Goal: Task Accomplishment & Management: Manage account settings

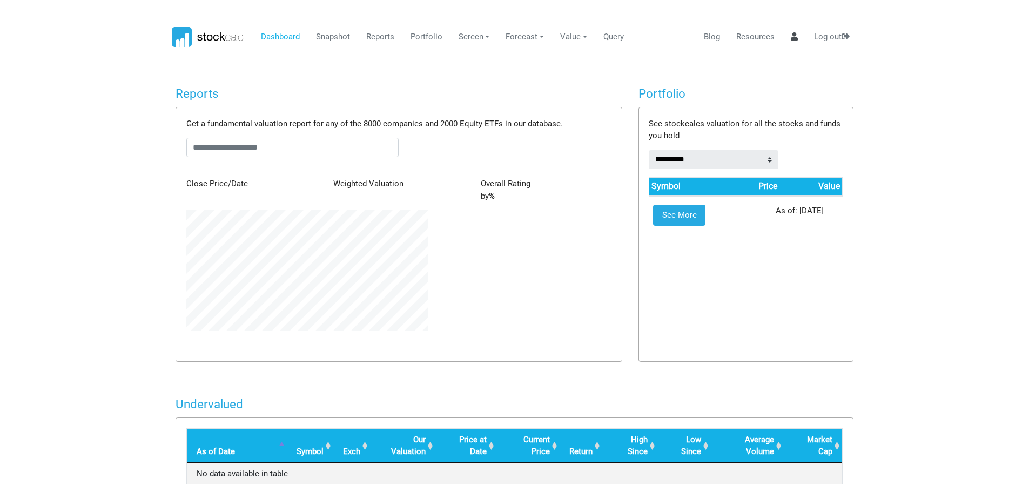
click at [794, 40] on icon at bounding box center [794, 36] width 7 height 8
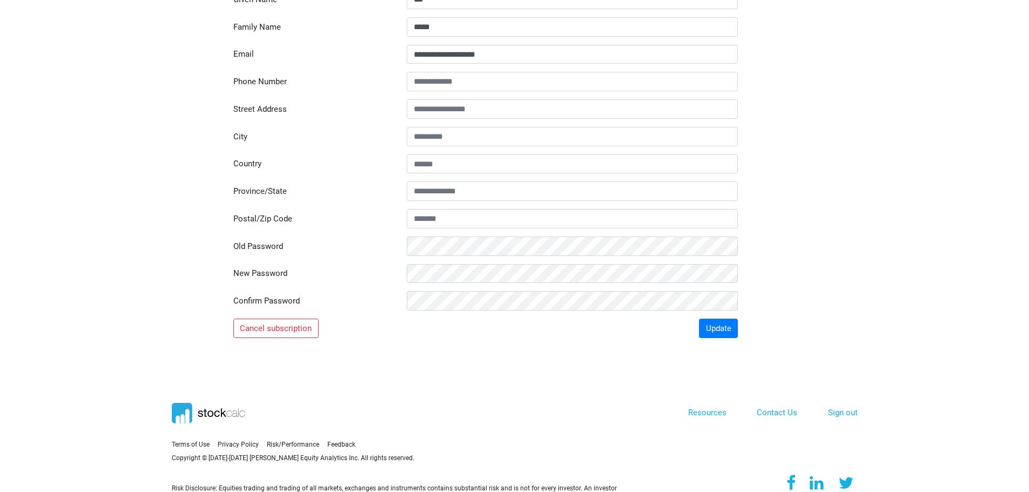
scroll to position [144, 0]
click at [725, 328] on button "Update" at bounding box center [718, 326] width 39 height 19
click at [721, 329] on button "Update" at bounding box center [718, 326] width 39 height 19
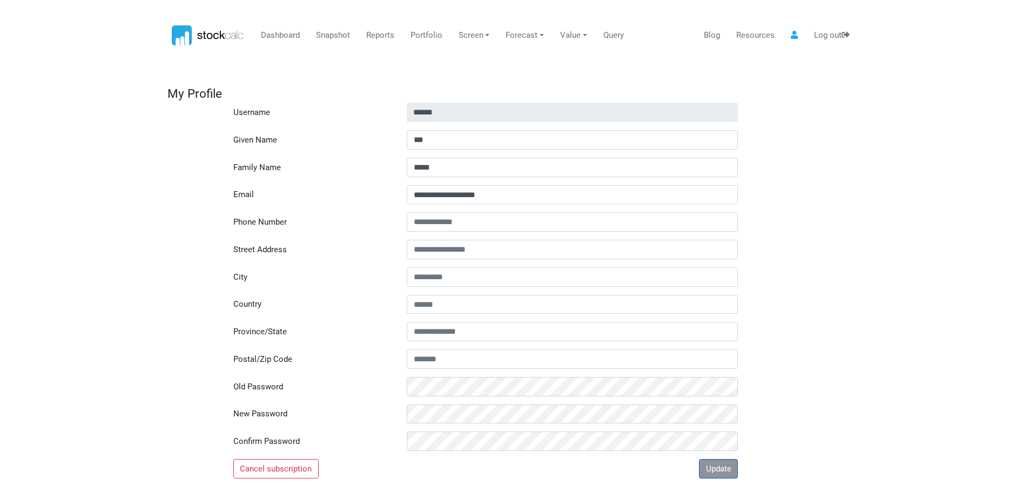
scroll to position [0, 0]
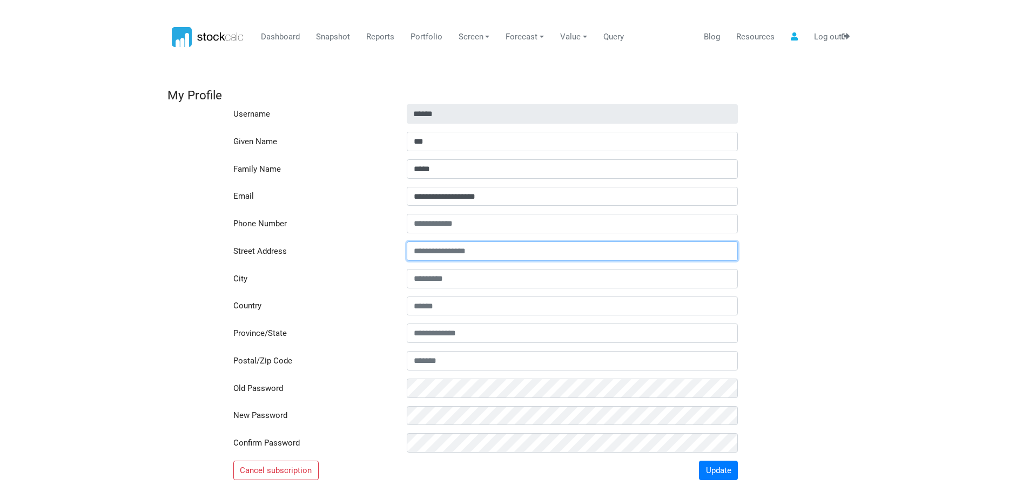
drag, startPoint x: 536, startPoint y: 249, endPoint x: 285, endPoint y: 253, distance: 251.8
click at [285, 253] on div "Street Address" at bounding box center [514, 250] width 694 height 19
type input "**********"
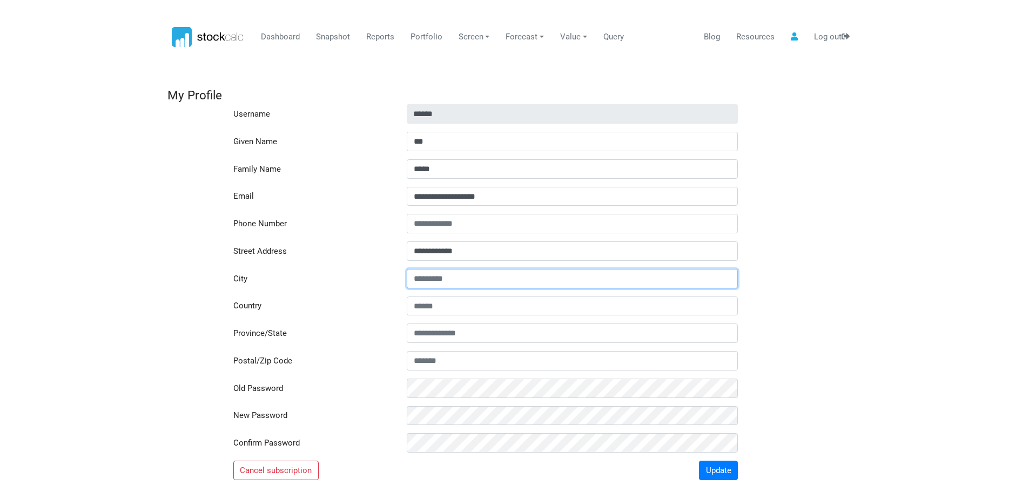
drag, startPoint x: 484, startPoint y: 274, endPoint x: 307, endPoint y: 287, distance: 177.7
click at [307, 287] on div "City" at bounding box center [514, 278] width 694 height 19
type input "*******"
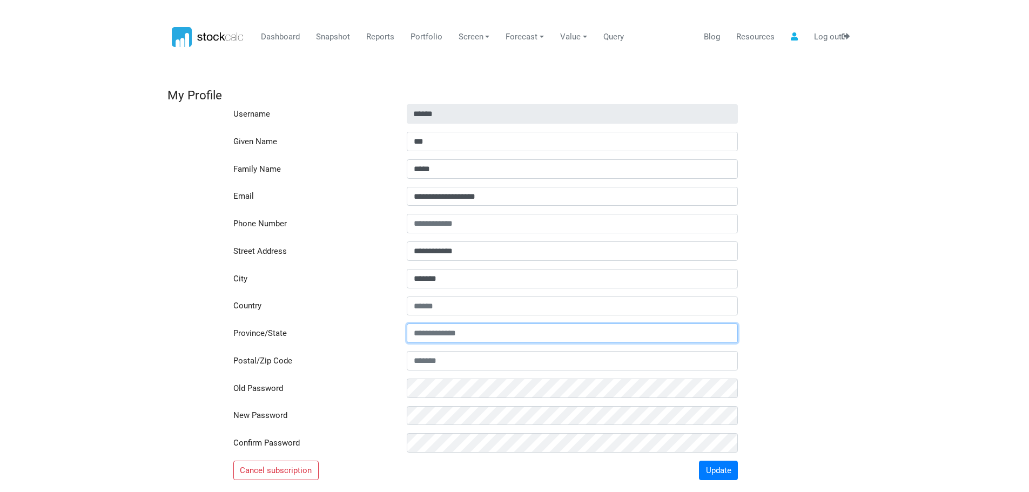
drag, startPoint x: 478, startPoint y: 328, endPoint x: 387, endPoint y: 330, distance: 90.2
click at [387, 330] on div "Province/State" at bounding box center [514, 333] width 694 height 19
drag, startPoint x: 488, startPoint y: 327, endPoint x: 340, endPoint y: 331, distance: 148.1
click at [340, 331] on div "Province/State" at bounding box center [514, 333] width 694 height 19
click at [727, 472] on button "Update" at bounding box center [718, 470] width 39 height 19
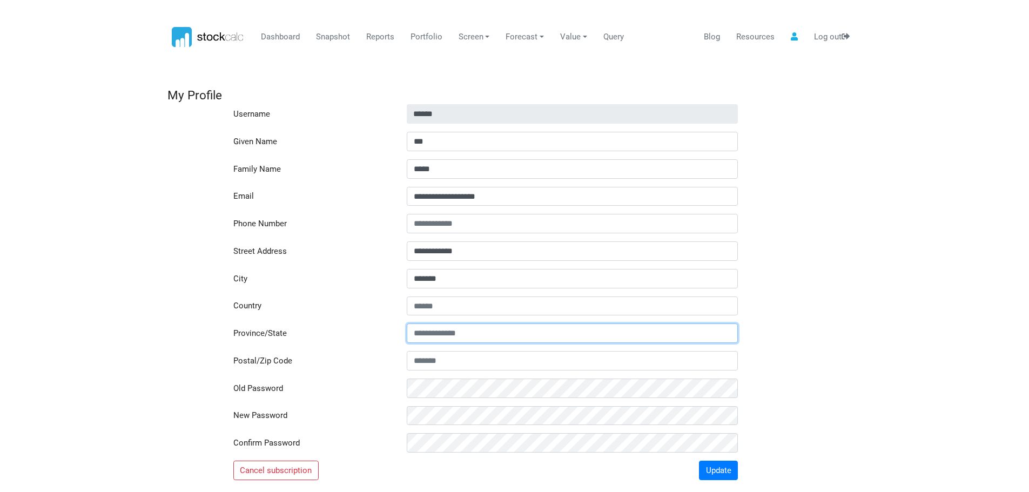
drag, startPoint x: 471, startPoint y: 330, endPoint x: 384, endPoint y: 332, distance: 87.0
click at [384, 332] on div "Province/State" at bounding box center [514, 333] width 694 height 19
type input "*******"
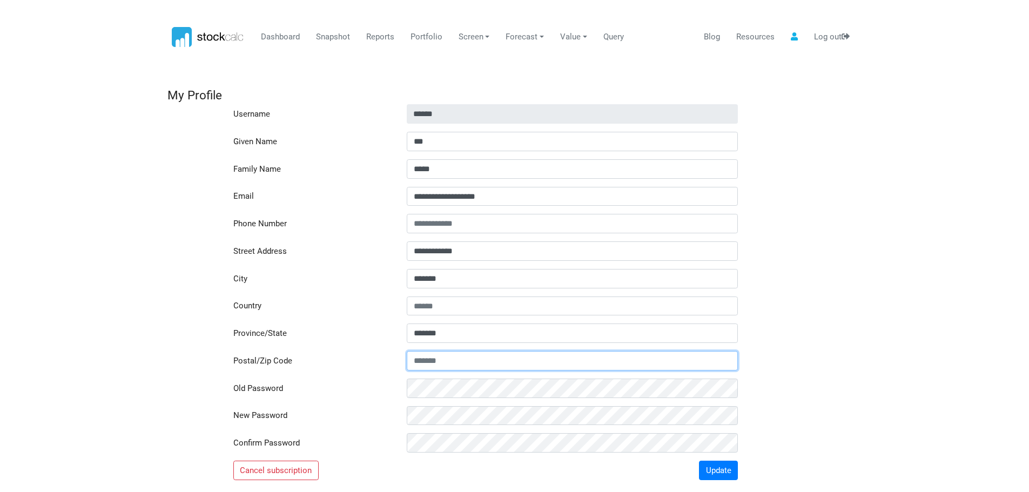
drag, startPoint x: 474, startPoint y: 357, endPoint x: 339, endPoint y: 354, distance: 135.6
click at [339, 354] on div "Postal/Zip Code" at bounding box center [514, 360] width 694 height 19
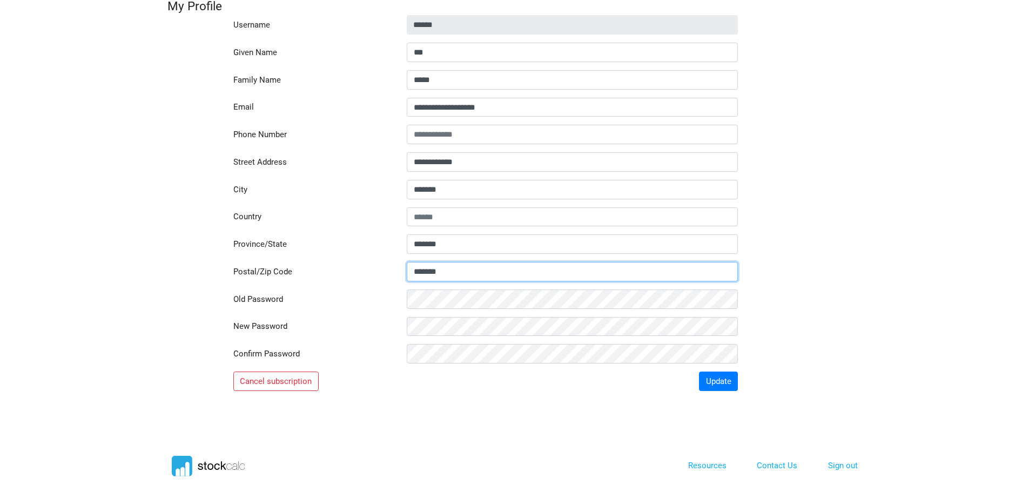
scroll to position [90, 0]
type input "*******"
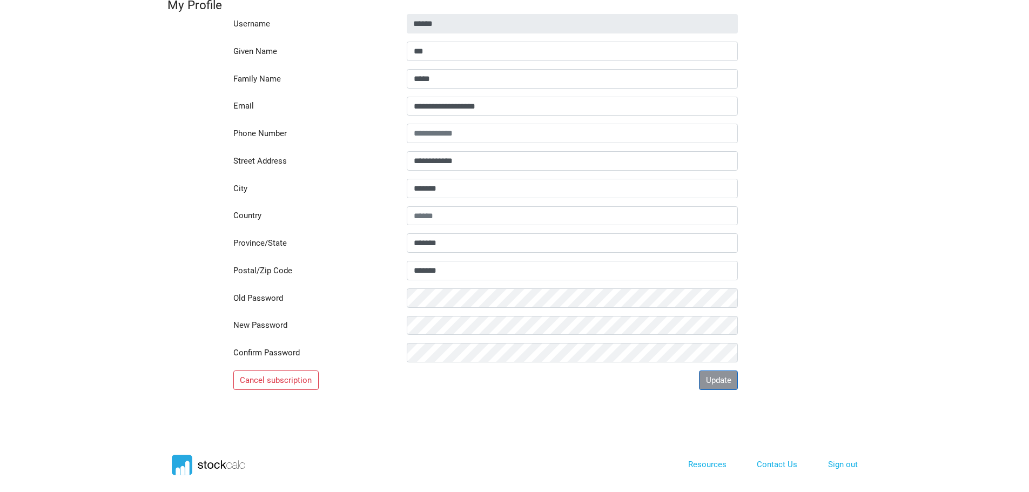
click at [719, 378] on button "Update" at bounding box center [718, 380] width 39 height 19
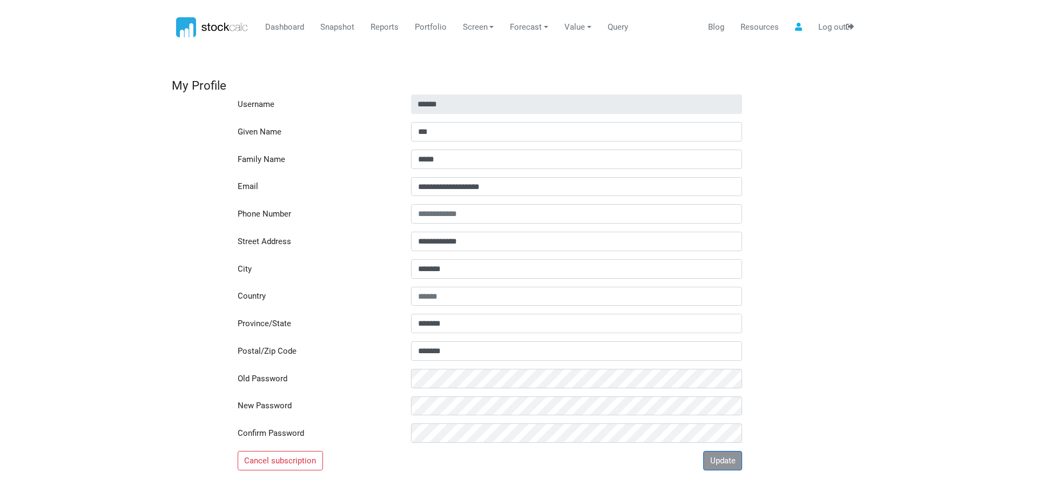
scroll to position [0, 0]
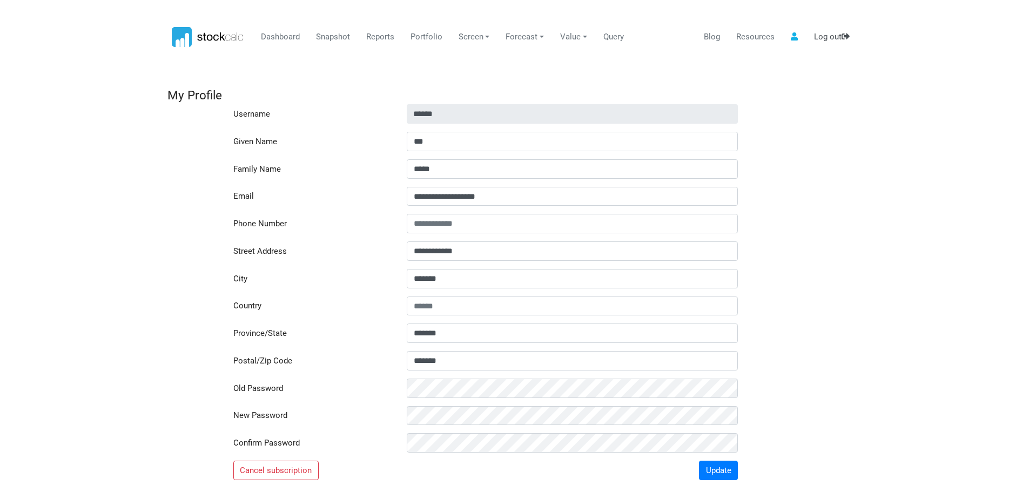
click at [831, 36] on link "Log out" at bounding box center [832, 37] width 44 height 21
